Goal: Find specific page/section: Find specific page/section

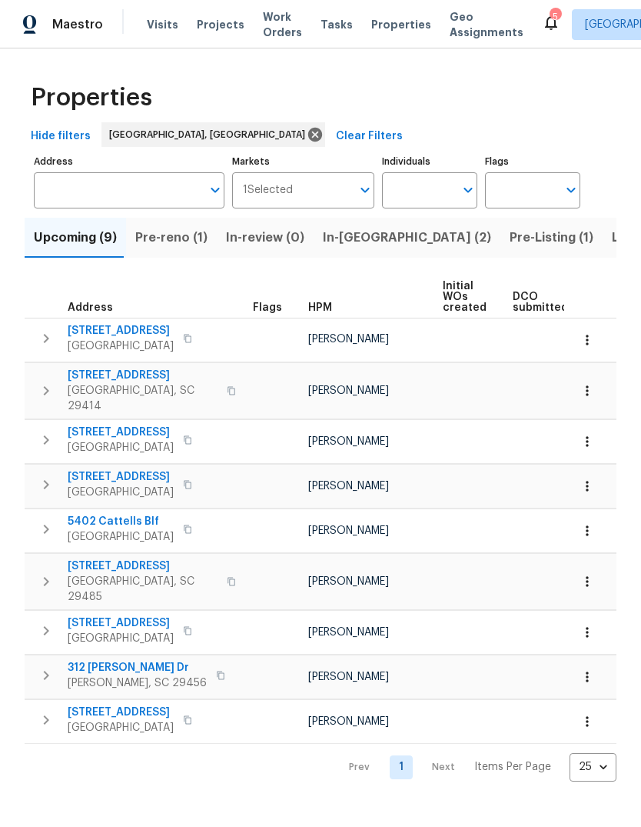
click at [137, 514] on span "5402 Cattells Blf" at bounding box center [121, 521] width 106 height 15
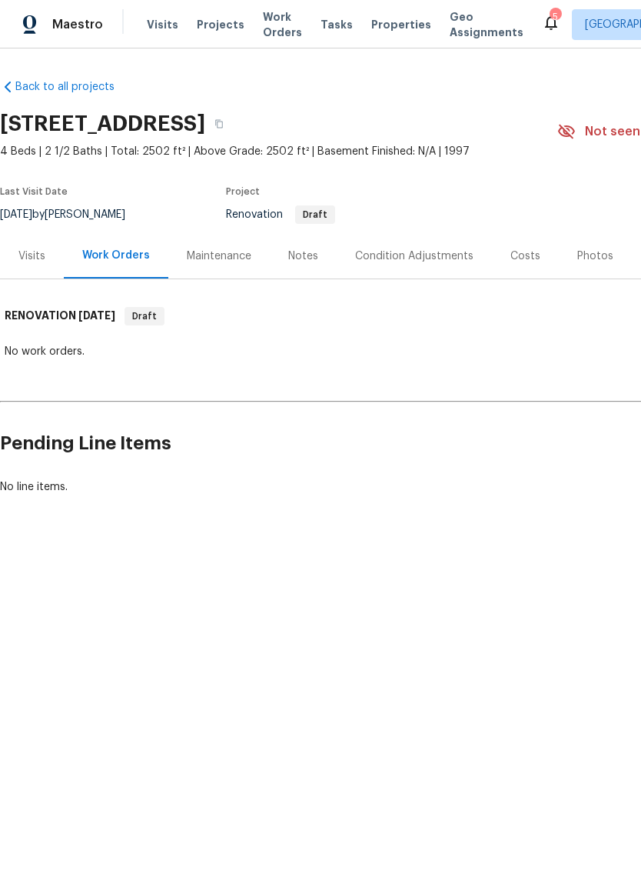
click at [386, 20] on span "Properties" at bounding box center [401, 24] width 60 height 15
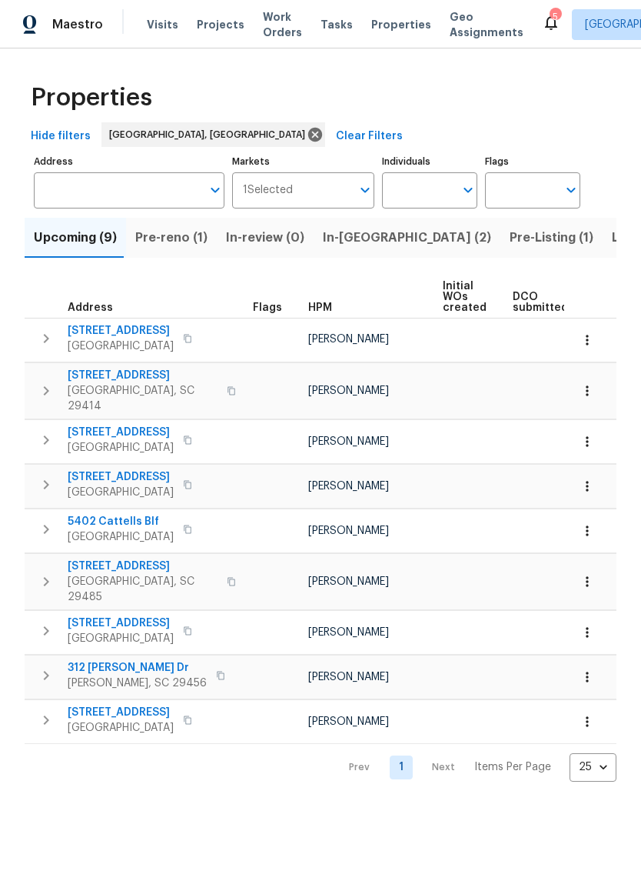
click at [121, 516] on span "5402 Cattells Blf" at bounding box center [121, 521] width 106 height 15
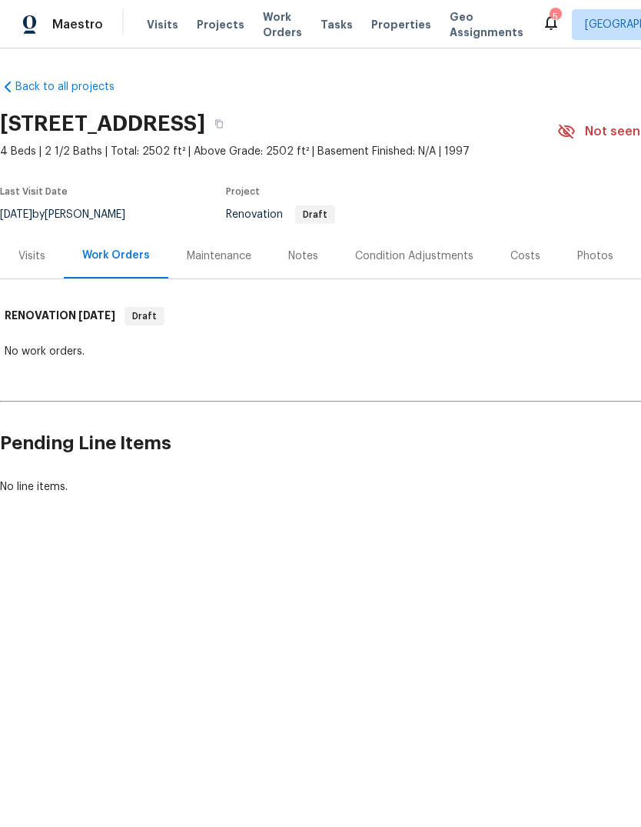
click at [524, 254] on div "Costs" at bounding box center [526, 255] width 30 height 15
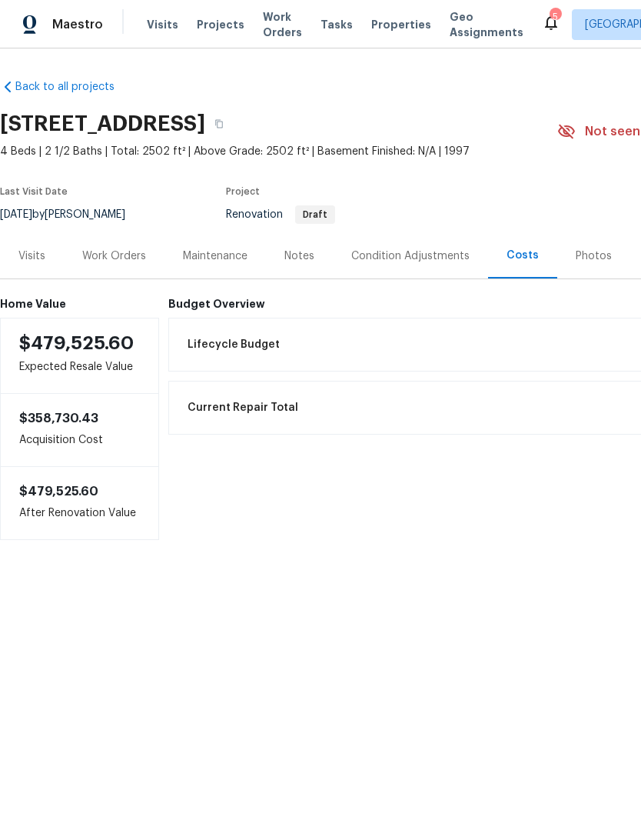
click at [421, 264] on div "Condition Adjustments" at bounding box center [410, 255] width 155 height 45
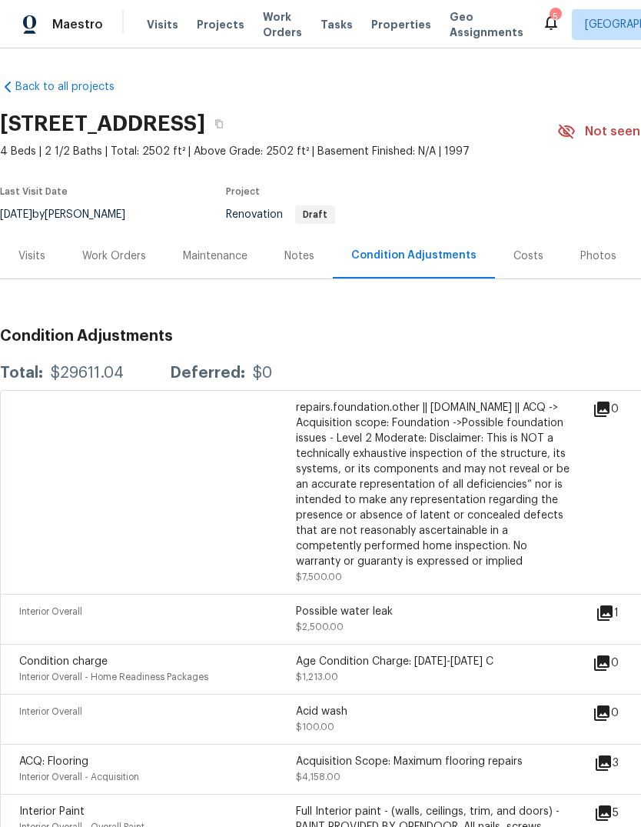
click at [387, 20] on span "Properties" at bounding box center [401, 24] width 60 height 15
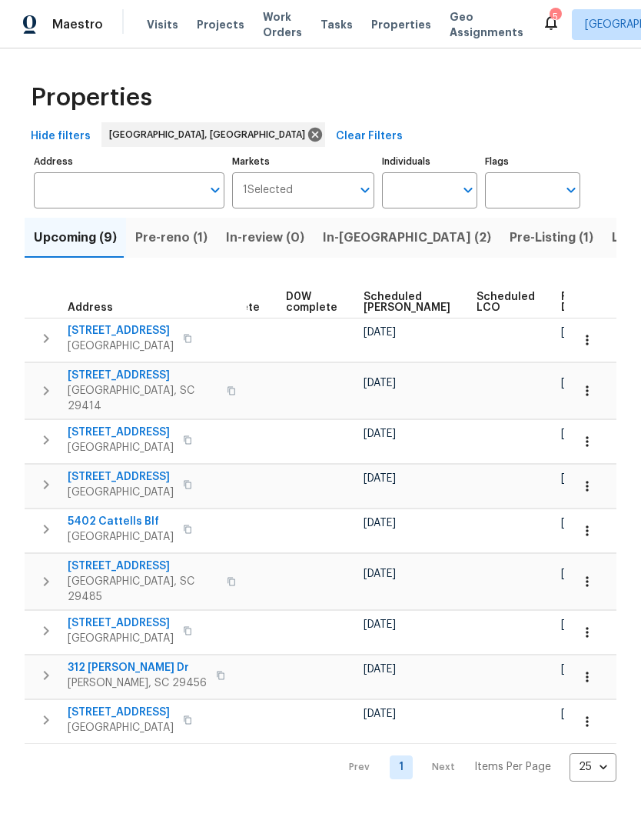
scroll to position [0, 385]
